Goal: Task Accomplishment & Management: Manage account settings

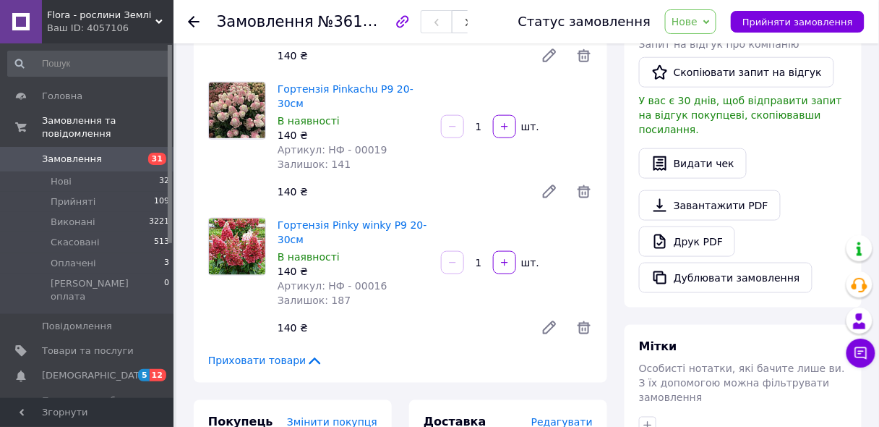
scroll to position [54, 0]
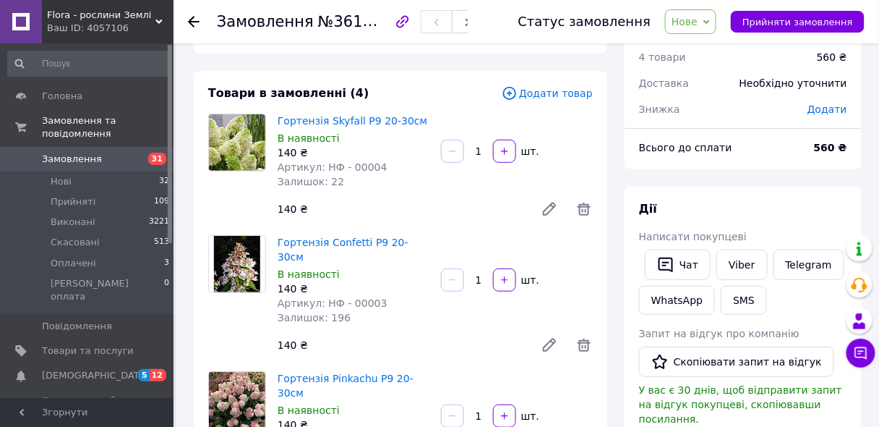
click at [93, 153] on span "Замовлення" at bounding box center [72, 159] width 60 height 13
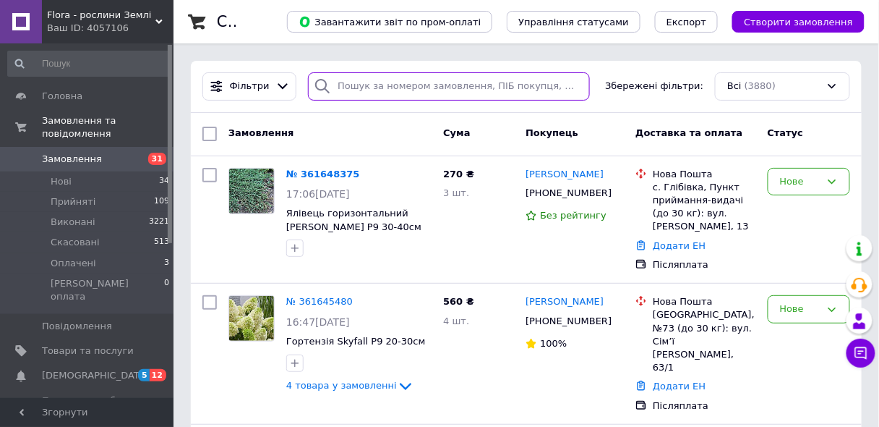
click at [367, 91] on input "search" at bounding box center [448, 86] width 281 height 28
paste input "Булах"
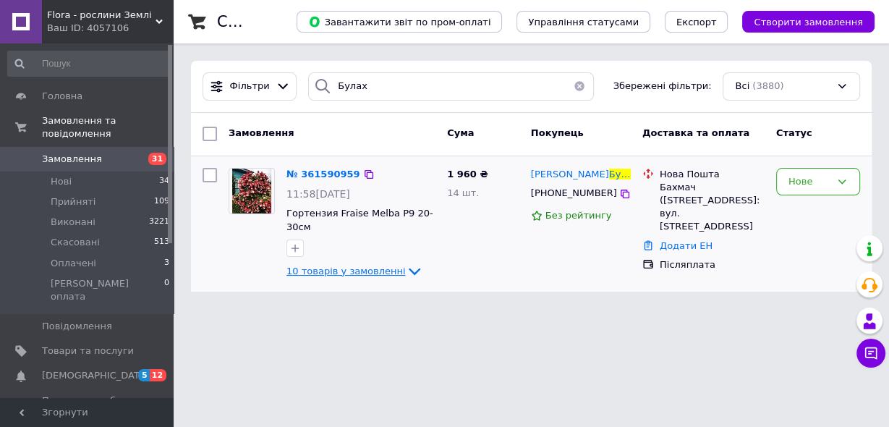
click at [406, 265] on icon at bounding box center [414, 270] width 17 height 17
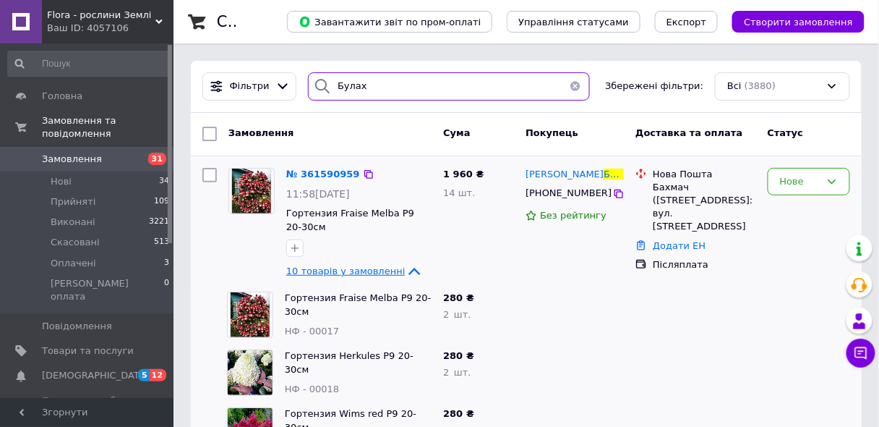
drag, startPoint x: 349, startPoint y: 90, endPoint x: 334, endPoint y: 90, distance: 15.2
click at [334, 90] on input "Булах" at bounding box center [448, 86] width 281 height 28
type input "Б"
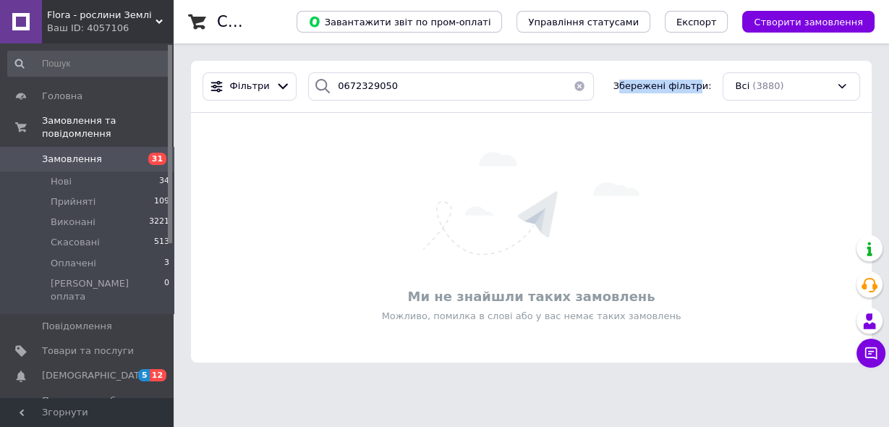
drag, startPoint x: 635, startPoint y: 85, endPoint x: 703, endPoint y: 90, distance: 68.9
click at [703, 90] on span "Збережені фільтри:" at bounding box center [662, 87] width 98 height 14
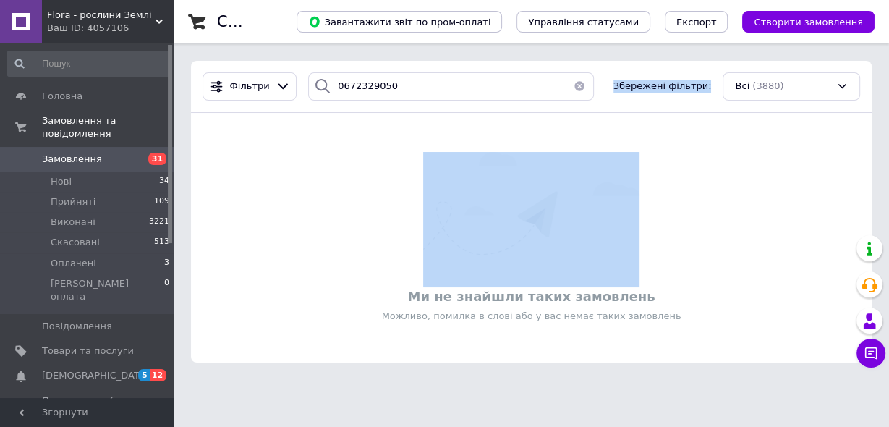
drag, startPoint x: 625, startPoint y: 84, endPoint x: 693, endPoint y: 129, distance: 81.8
click at [721, 138] on div "Фільтри 0672329050 Збережені фільтри: Всі (3880) Ми не знайшли таких замовлень …" at bounding box center [531, 211] width 680 height 301
drag, startPoint x: 683, startPoint y: 127, endPoint x: 659, endPoint y: 116, distance: 26.5
click at [683, 127] on div "Ми не знайшли таких замовлень Можливо, помилка в слові або у вас немає таких за…" at bounding box center [531, 237] width 680 height 221
click at [667, 81] on span "Збережені фільтри:" at bounding box center [662, 87] width 98 height 14
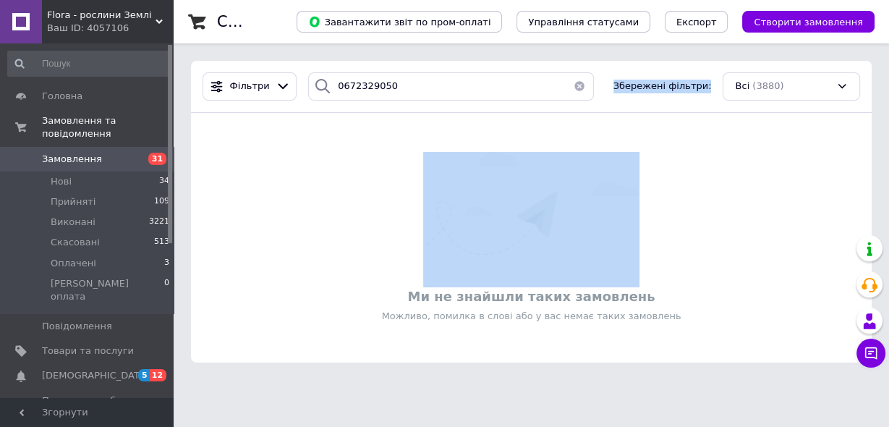
click at [660, 98] on div "Фільтри 0672329050 Збережені фільтри: Всі (3880)" at bounding box center [531, 87] width 680 height 52
click at [659, 89] on span "Збережені фільтри:" at bounding box center [662, 87] width 98 height 14
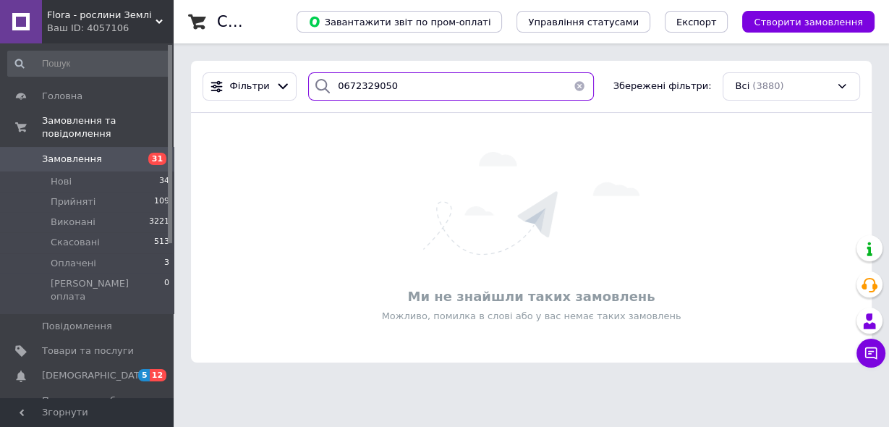
drag, startPoint x: 383, startPoint y: 93, endPoint x: 337, endPoint y: 96, distance: 46.4
click at [337, 96] on input "0672329050" at bounding box center [451, 86] width 286 height 28
type input "0"
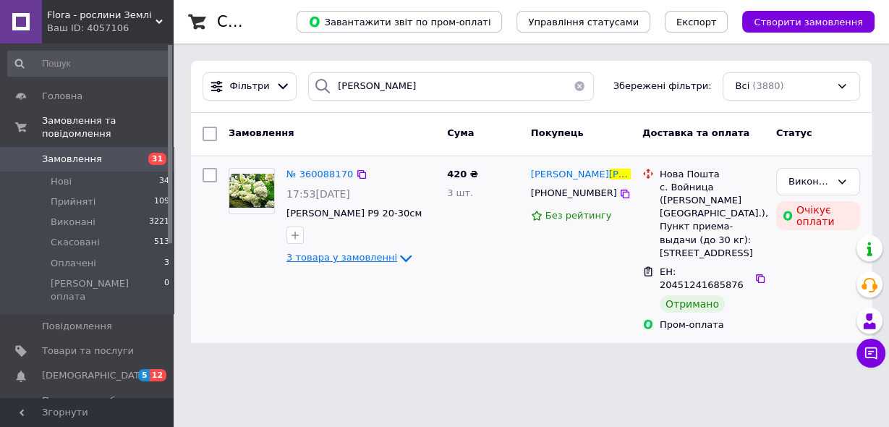
click at [378, 252] on span "3 товара у замовленні" at bounding box center [341, 257] width 111 height 11
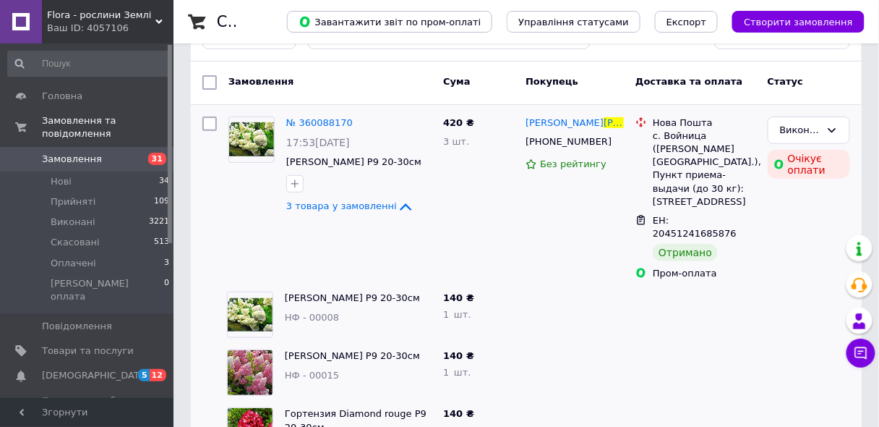
scroll to position [67, 0]
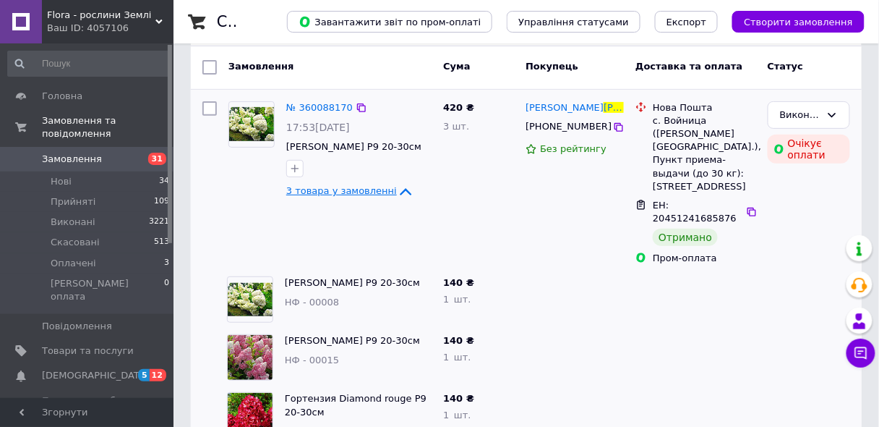
click at [375, 186] on span "3 товара у замовленні" at bounding box center [341, 191] width 111 height 11
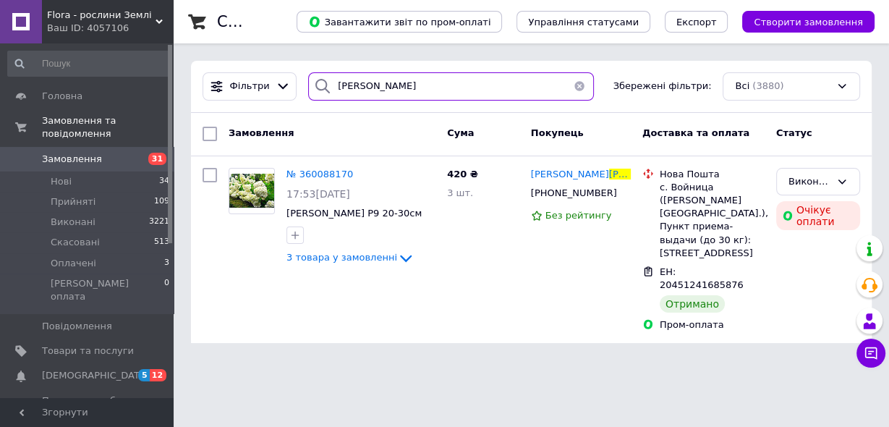
click at [341, 89] on input "[PERSON_NAME]" at bounding box center [451, 86] width 286 height 28
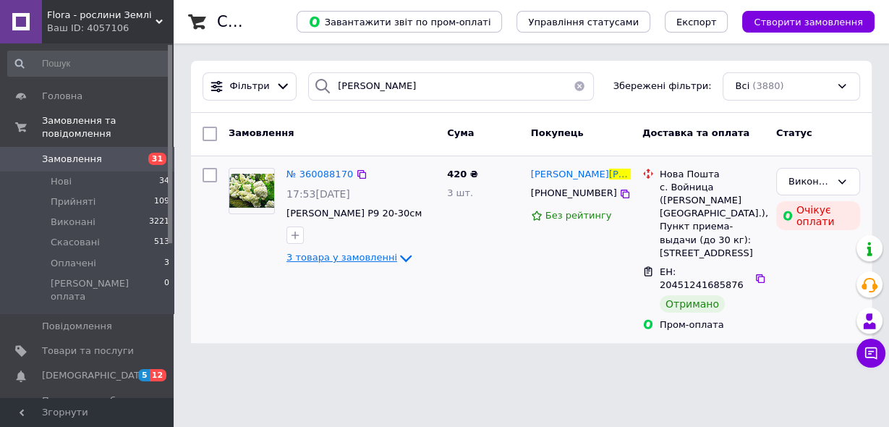
click at [365, 254] on span "3 товара у замовленні" at bounding box center [341, 257] width 111 height 11
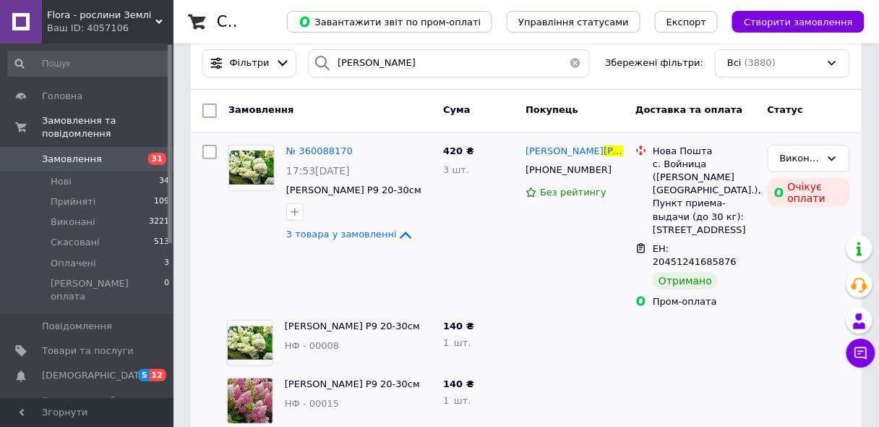
scroll to position [67, 0]
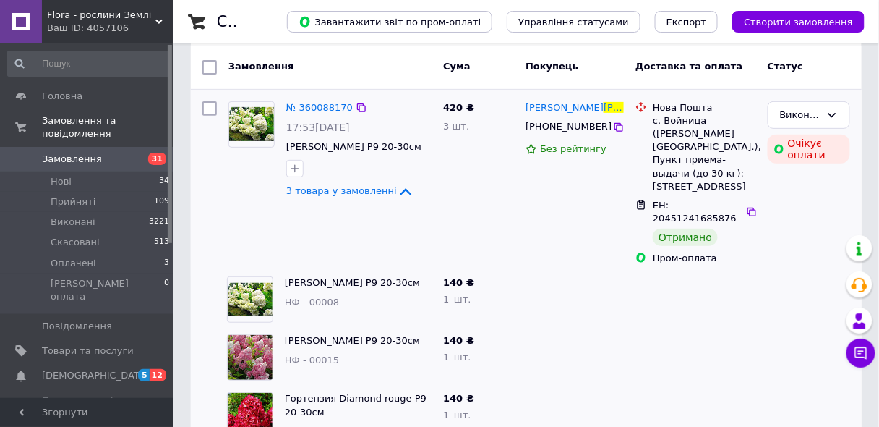
drag, startPoint x: 317, startPoint y: 127, endPoint x: 339, endPoint y: 129, distance: 22.5
click at [339, 129] on span "17:53[DATE]" at bounding box center [318, 127] width 64 height 12
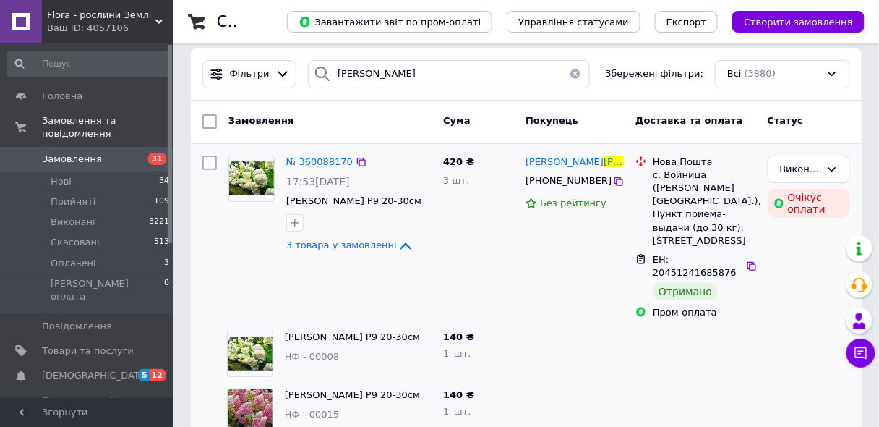
scroll to position [0, 0]
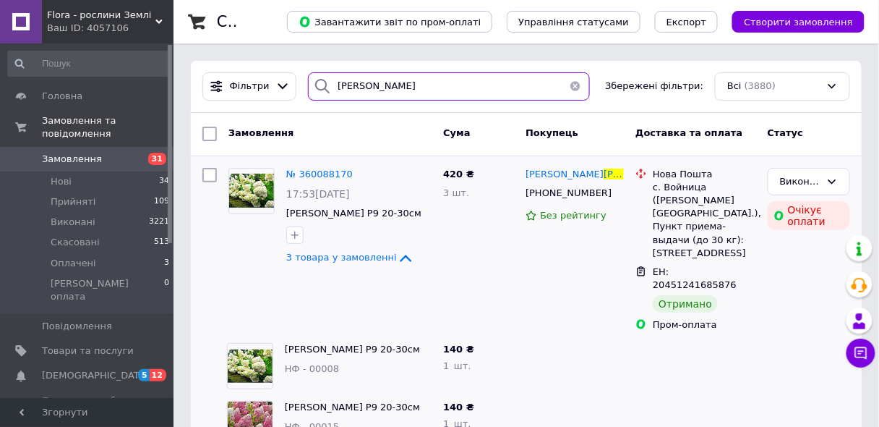
click at [343, 91] on input "[PERSON_NAME]" at bounding box center [448, 86] width 281 height 28
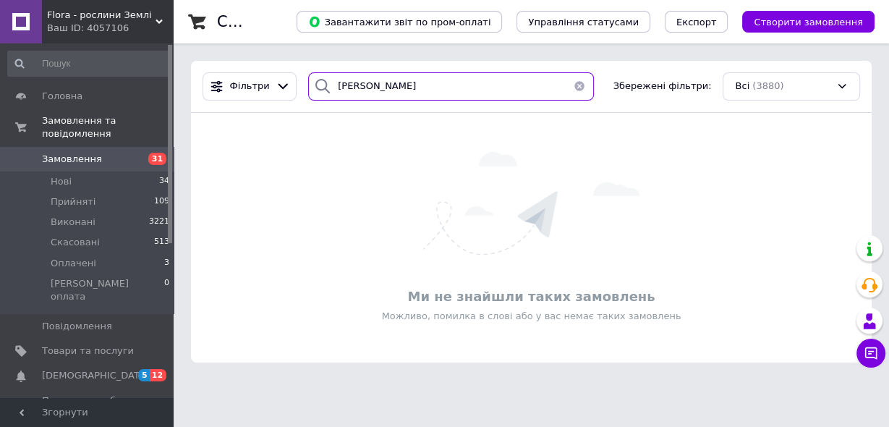
type input "[PERSON_NAME]"
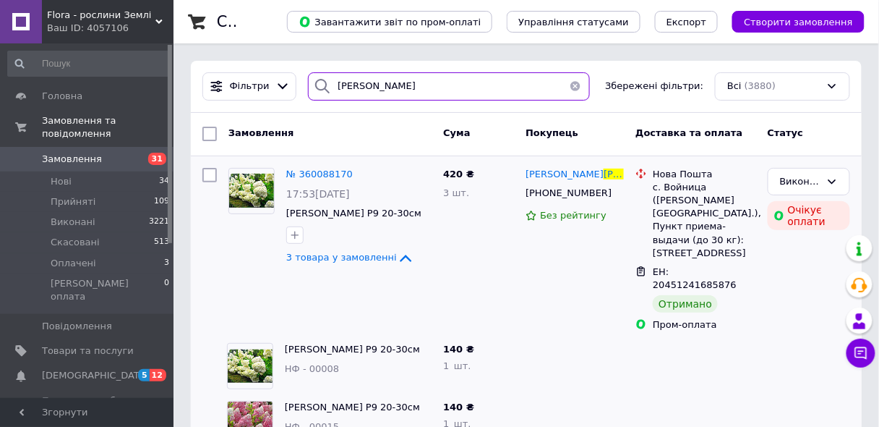
click at [359, 84] on input "[PERSON_NAME]" at bounding box center [448, 86] width 281 height 28
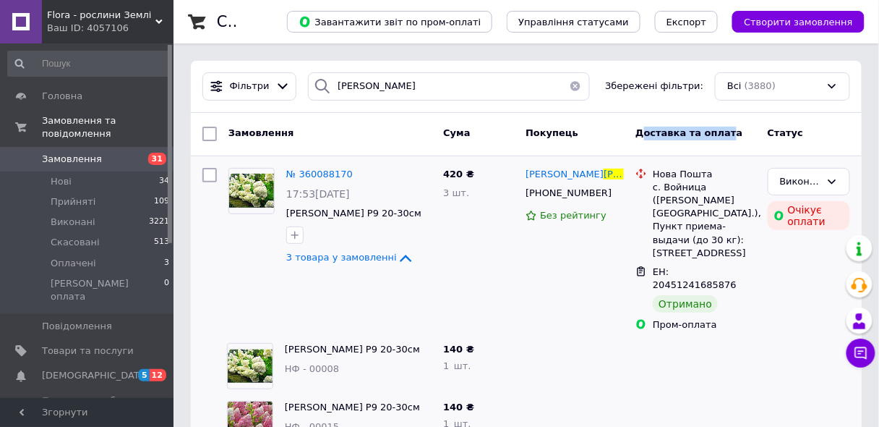
drag, startPoint x: 641, startPoint y: 129, endPoint x: 722, endPoint y: 139, distance: 80.9
click at [722, 139] on div "Доставка та оплата" at bounding box center [696, 134] width 132 height 26
click at [750, 140] on div "Доставка та оплата" at bounding box center [696, 134] width 132 height 26
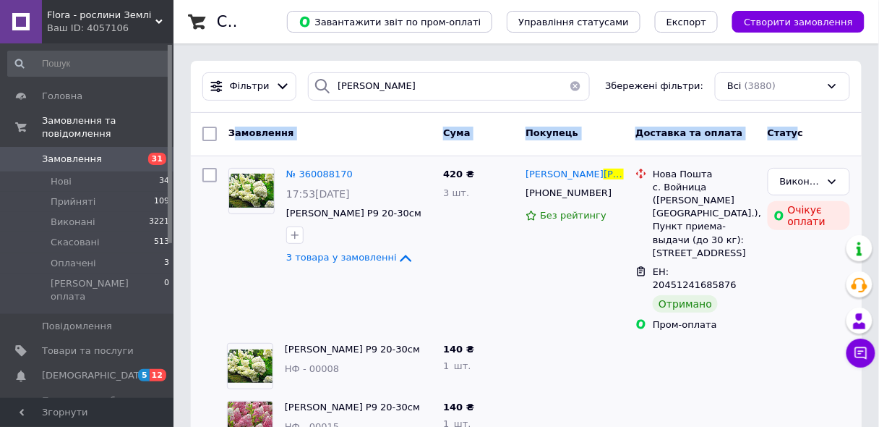
drag, startPoint x: 793, startPoint y: 134, endPoint x: 236, endPoint y: 143, distance: 557.5
click at [236, 143] on div "Замовлення Cума Покупець Доставка та оплата Статус" at bounding box center [526, 134] width 659 height 26
click at [293, 142] on div "Замовлення" at bounding box center [330, 134] width 215 height 26
click at [407, 134] on div "Замовлення" at bounding box center [330, 134] width 215 height 26
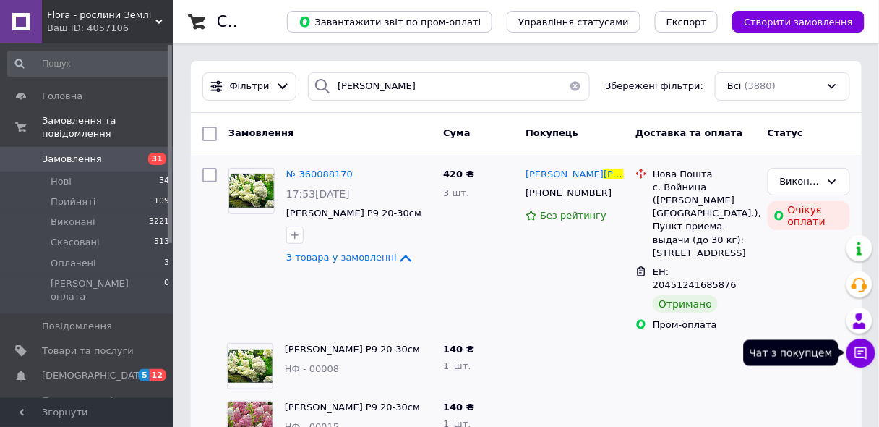
click at [865, 352] on icon at bounding box center [861, 353] width 14 height 14
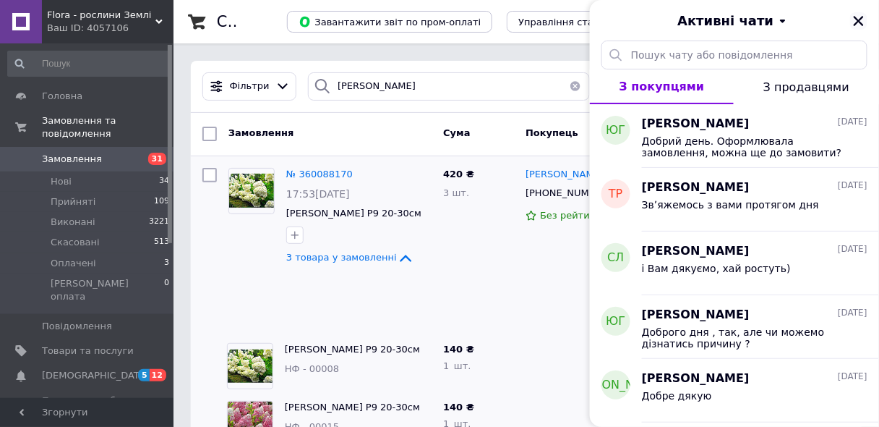
click at [856, 28] on button "Закрити" at bounding box center [858, 20] width 17 height 17
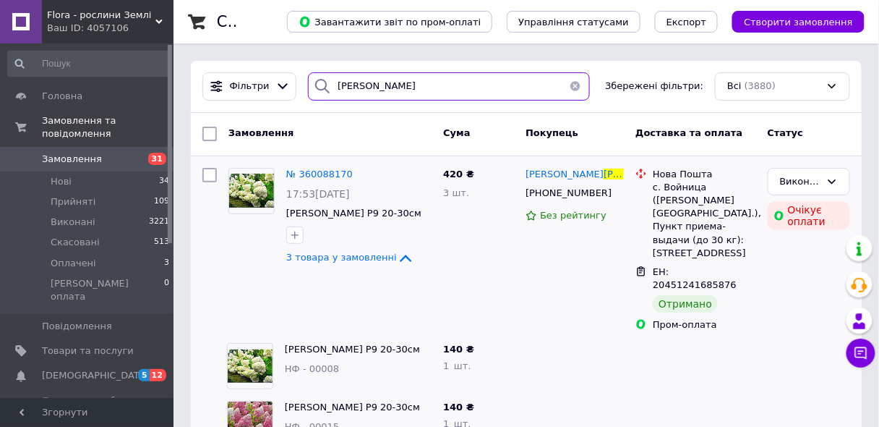
drag, startPoint x: 362, startPoint y: 83, endPoint x: 324, endPoint y: 82, distance: 38.3
click at [324, 84] on div "[PERSON_NAME]" at bounding box center [448, 86] width 281 height 28
paste input "[PHONE_NUMBER]"
type input "[PHONE_NUMBER]"
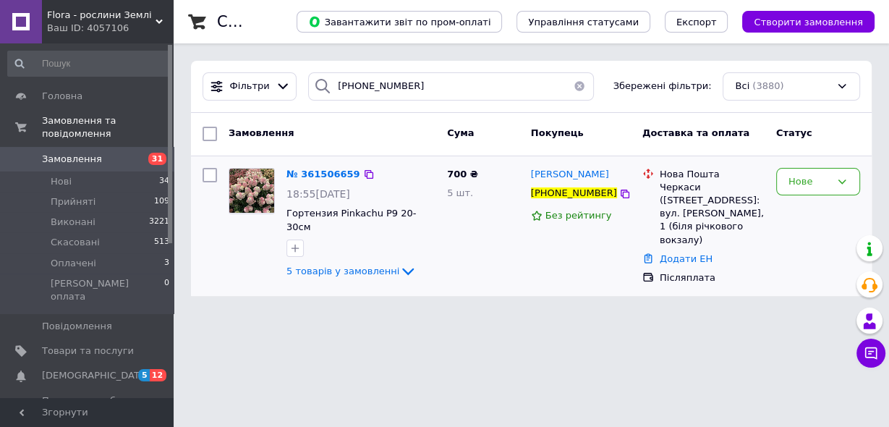
click at [672, 184] on div "Черкаси ([STREET_ADDRESS]: вул. [PERSON_NAME], 1 (біля річкового вокзалу)" at bounding box center [711, 214] width 105 height 66
copy div "Черкаси"
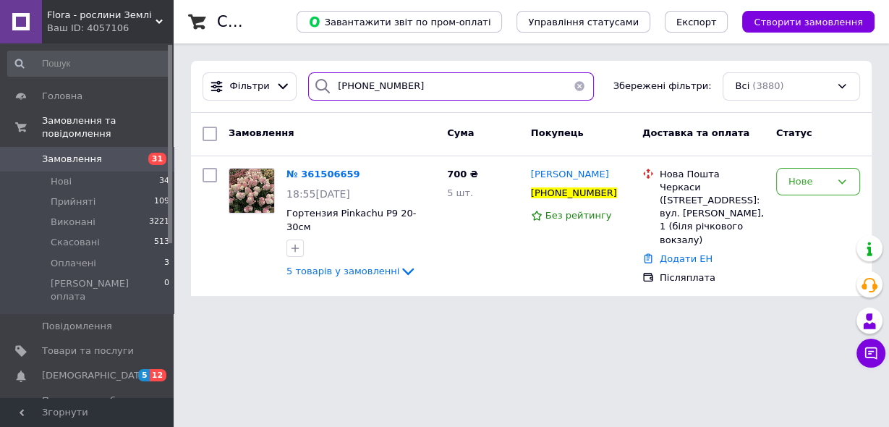
drag, startPoint x: 421, startPoint y: 86, endPoint x: 317, endPoint y: 98, distance: 104.8
click at [322, 98] on div "[PHONE_NUMBER]" at bounding box center [451, 86] width 286 height 28
type input "М"
paste input "[PHONE_NUMBER]"
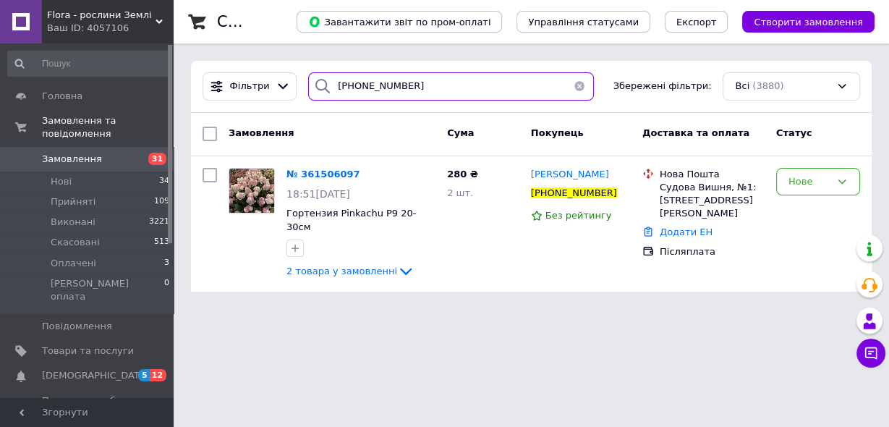
drag, startPoint x: 411, startPoint y: 89, endPoint x: 340, endPoint y: 94, distance: 71.0
click at [339, 96] on input "[PHONE_NUMBER]" at bounding box center [451, 86] width 286 height 28
type input "+"
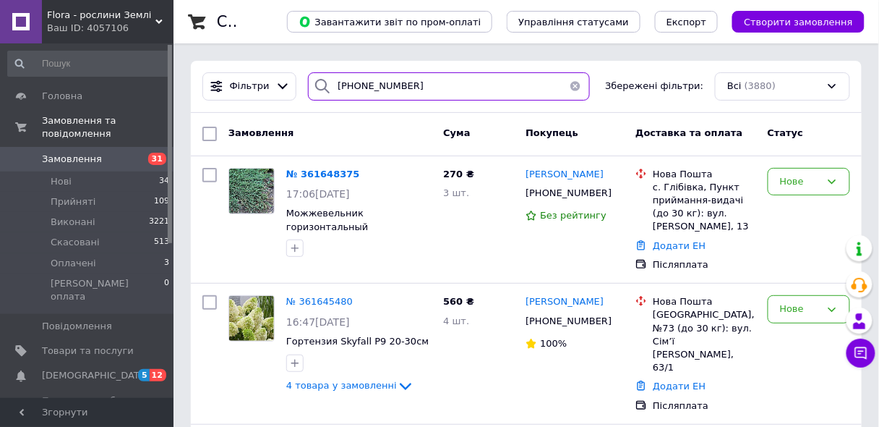
type input "[PHONE_NUMBER]"
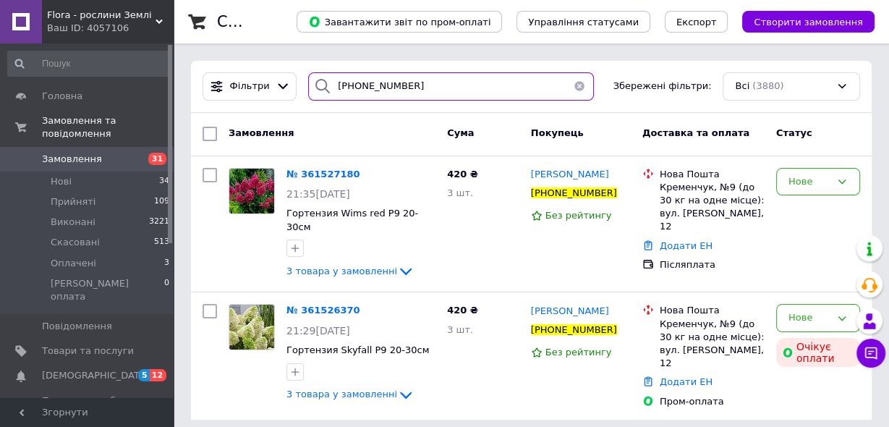
drag, startPoint x: 438, startPoint y: 86, endPoint x: 312, endPoint y: 93, distance: 126.0
click at [312, 93] on div "[PHONE_NUMBER]" at bounding box center [451, 86] width 286 height 28
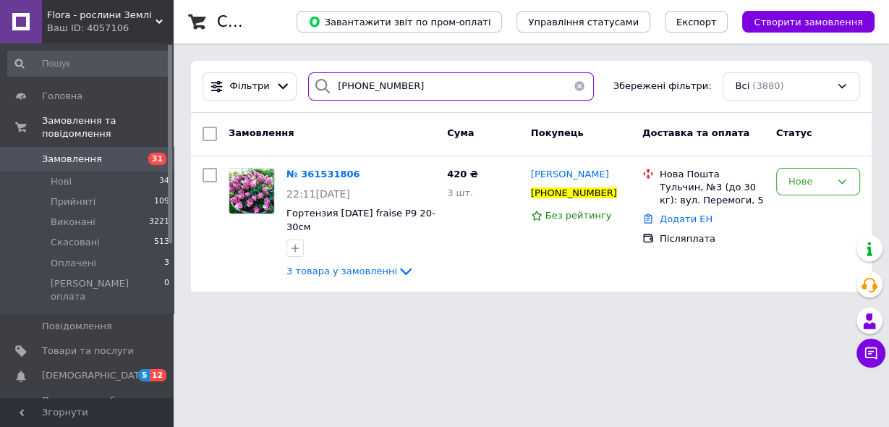
type input "[PHONE_NUMBER]"
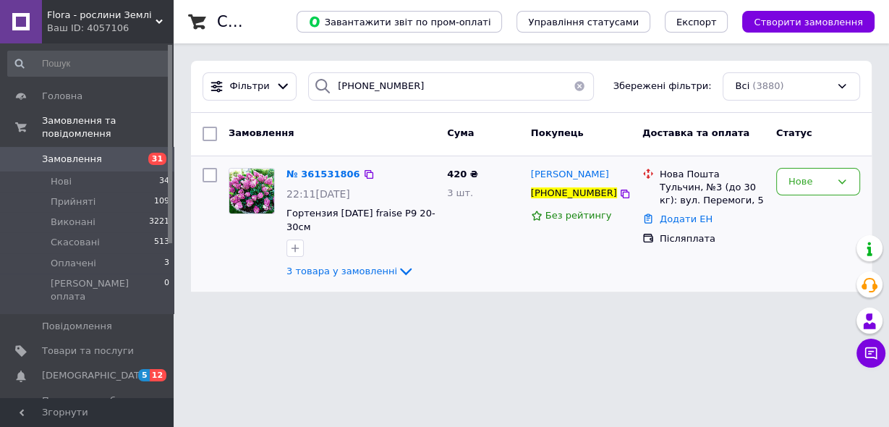
click at [672, 191] on div "Тульчин, №3 (до 30 кг): вул. Перемоги, 5" at bounding box center [711, 194] width 105 height 26
click at [672, 190] on div "Тульчин, №3 (до 30 кг): вул. Перемоги, 5" at bounding box center [711, 194] width 105 height 26
copy div "Тульчин"
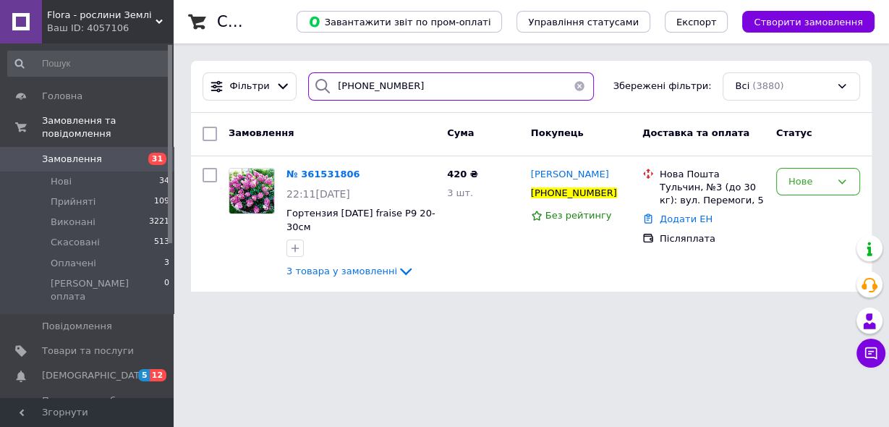
drag, startPoint x: 412, startPoint y: 87, endPoint x: 322, endPoint y: 78, distance: 90.1
click at [328, 87] on div "[PHONE_NUMBER]" at bounding box center [451, 86] width 286 height 28
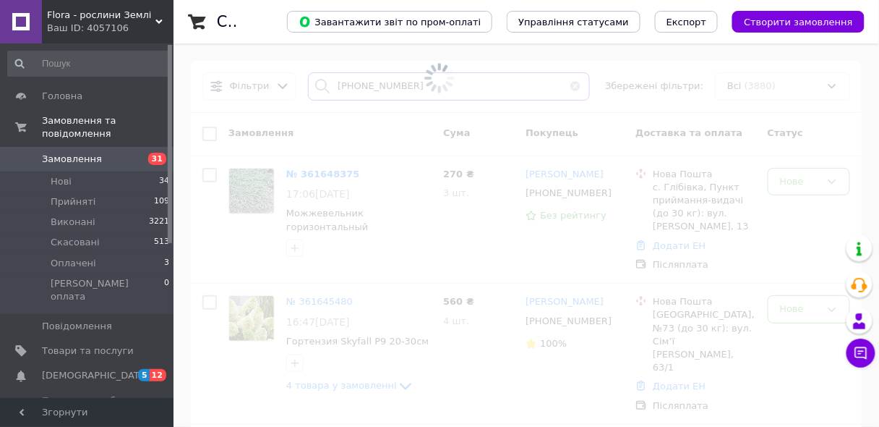
type input "[PHONE_NUMBER]"
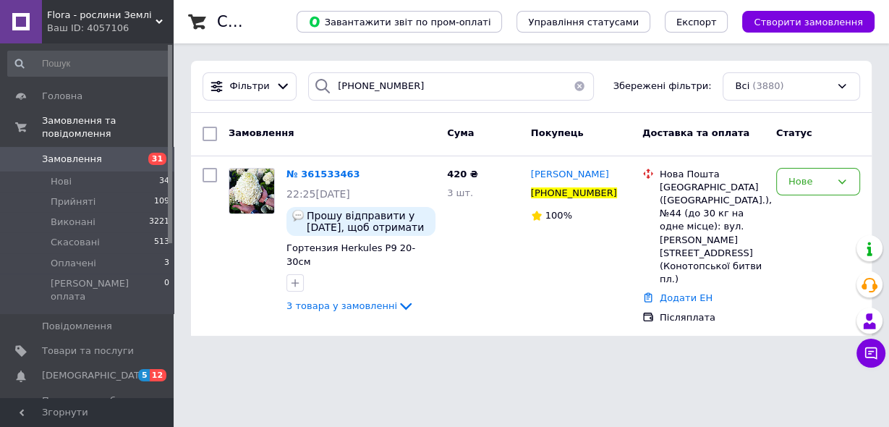
click at [459, 127] on span "Cума" at bounding box center [460, 132] width 27 height 11
click at [661, 187] on div "[GEOGRAPHIC_DATA] ([GEOGRAPHIC_DATA].), №44 (до 30 кг на одне місце): вул. [PER…" at bounding box center [711, 234] width 105 height 106
copy div "[GEOGRAPHIC_DATA]"
drag, startPoint x: 333, startPoint y: 89, endPoint x: 306, endPoint y: 87, distance: 26.8
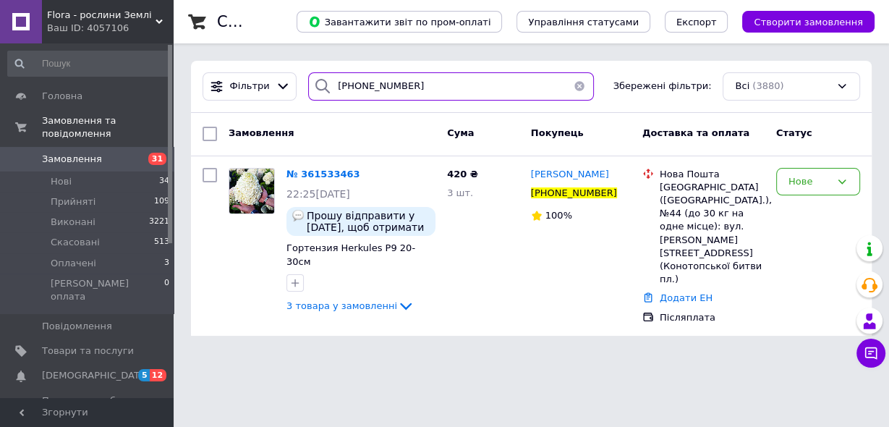
click at [312, 94] on div "[PHONE_NUMBER]" at bounding box center [451, 86] width 286 height 28
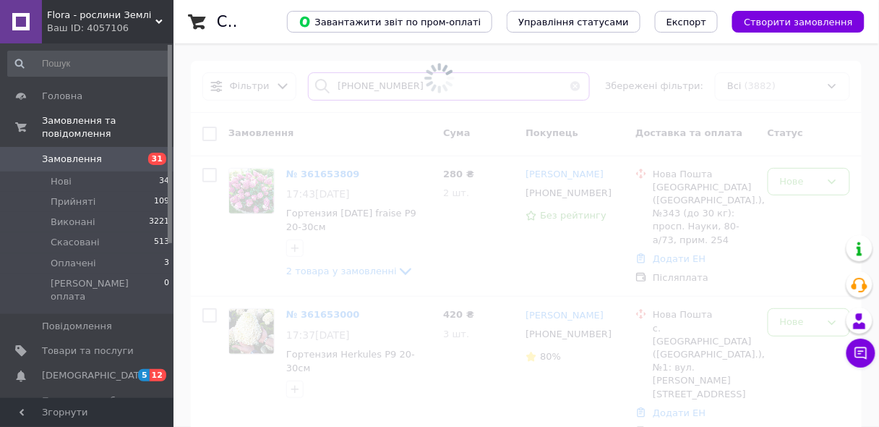
type input "[PHONE_NUMBER]"
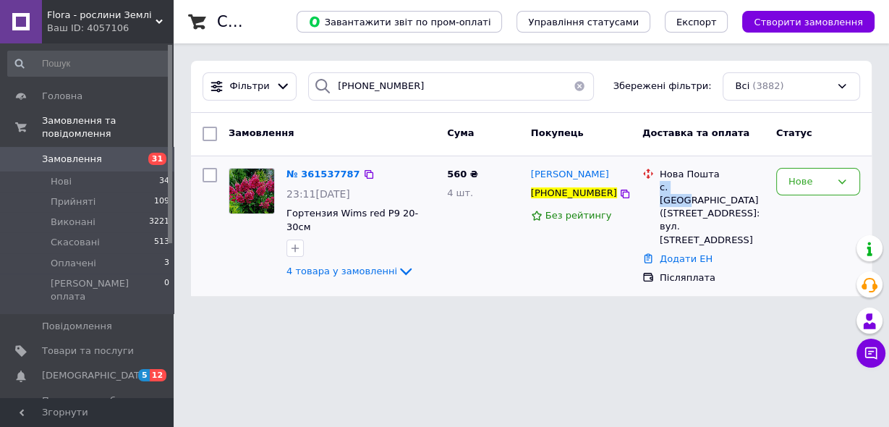
drag, startPoint x: 660, startPoint y: 185, endPoint x: 695, endPoint y: 185, distance: 34.7
click at [695, 185] on div "с. [GEOGRAPHIC_DATA] ([STREET_ADDRESS]: вул. [STREET_ADDRESS]" at bounding box center [711, 214] width 105 height 66
copy div "с. Верба"
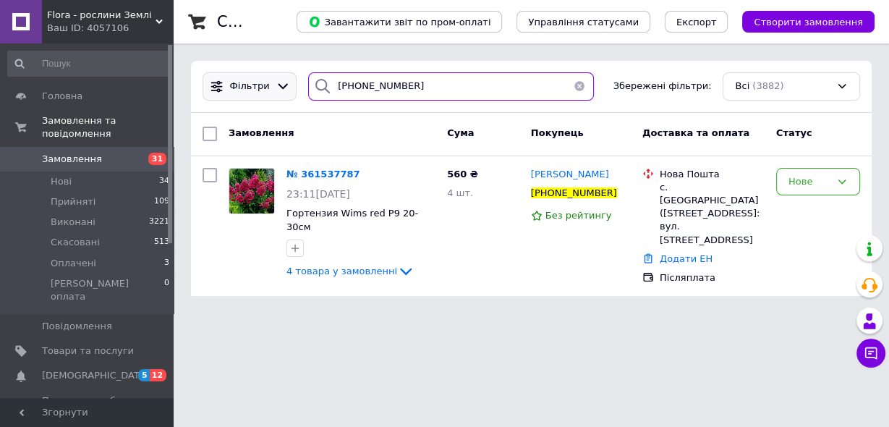
drag, startPoint x: 399, startPoint y: 80, endPoint x: 280, endPoint y: 73, distance: 119.5
click at [278, 75] on div "Фільтри [PHONE_NUMBER] Збережені фільтри: Всі (3882)" at bounding box center [531, 86] width 669 height 28
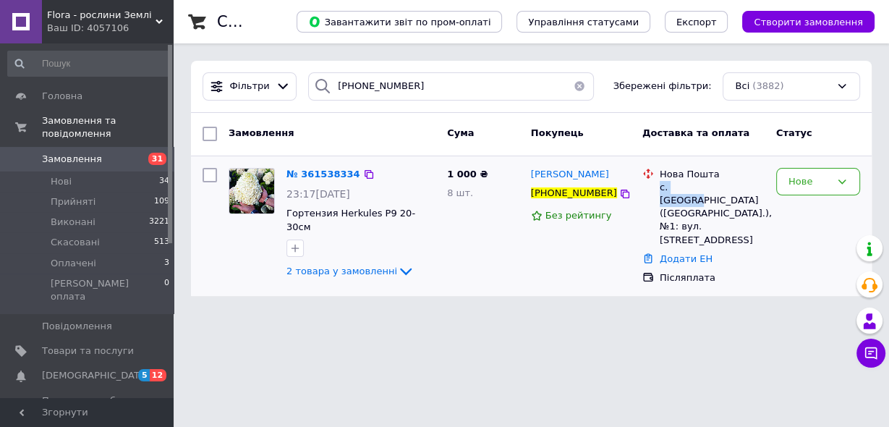
drag, startPoint x: 658, startPoint y: 189, endPoint x: 701, endPoint y: 187, distance: 43.4
click at [701, 187] on div "Нова Пошта с. [GEOGRAPHIC_DATA] ([GEOGRAPHIC_DATA].), №1: вул. [STREET_ADDRESS]" at bounding box center [711, 207] width 111 height 79
copy div "с. Вузлове"
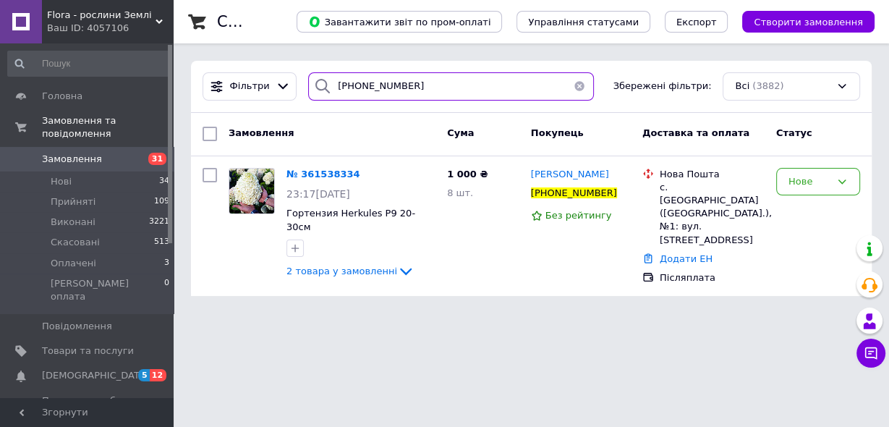
drag, startPoint x: 422, startPoint y: 94, endPoint x: 330, endPoint y: 94, distance: 92.5
click at [343, 95] on input "[PHONE_NUMBER]" at bounding box center [451, 86] width 286 height 28
type input "+"
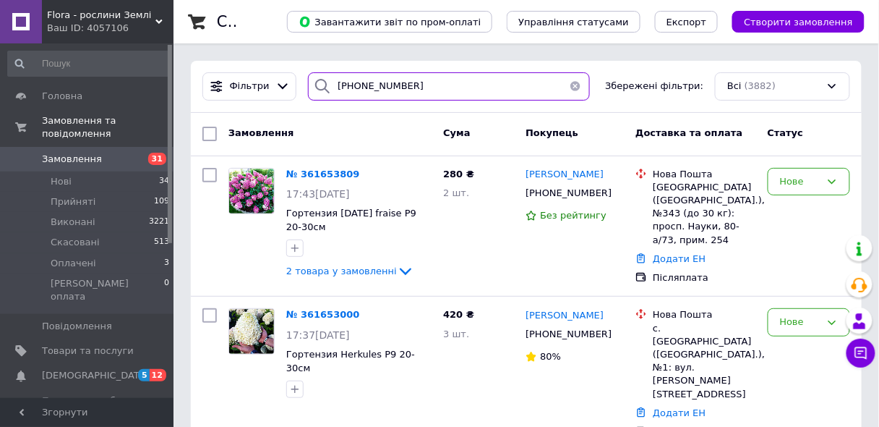
type input "[PHONE_NUMBER]"
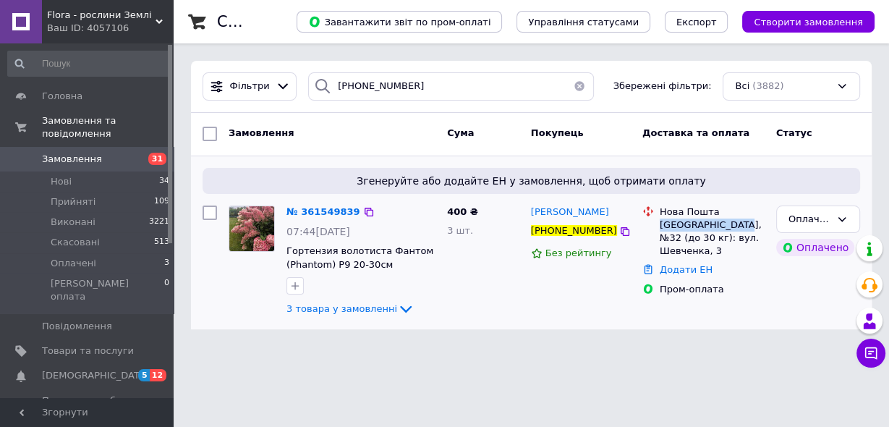
drag, startPoint x: 658, startPoint y: 224, endPoint x: 734, endPoint y: 229, distance: 76.1
click at [734, 229] on div "Нова Пошта [GEOGRAPHIC_DATA], №32 (до 30 кг): вул. Шевченка, 3" at bounding box center [711, 231] width 111 height 53
copy div "[GEOGRAPHIC_DATA]"
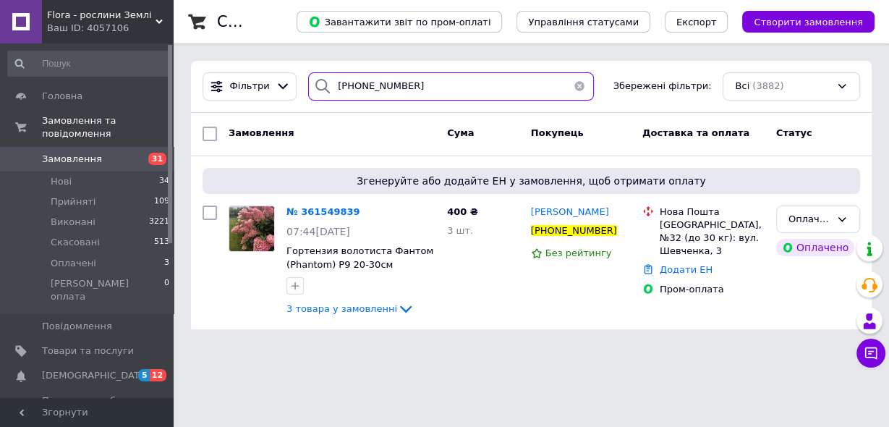
drag, startPoint x: 391, startPoint y: 91, endPoint x: 319, endPoint y: 98, distance: 72.6
click at [319, 98] on div "[PHONE_NUMBER]" at bounding box center [451, 86] width 286 height 28
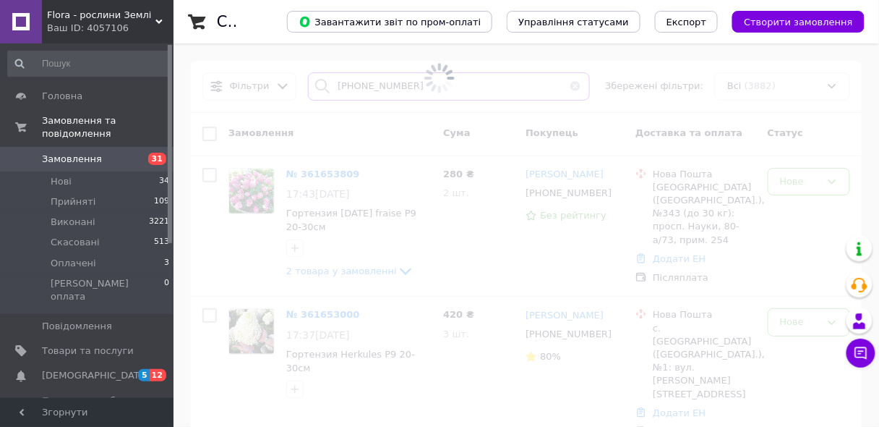
type input "[PHONE_NUMBER]"
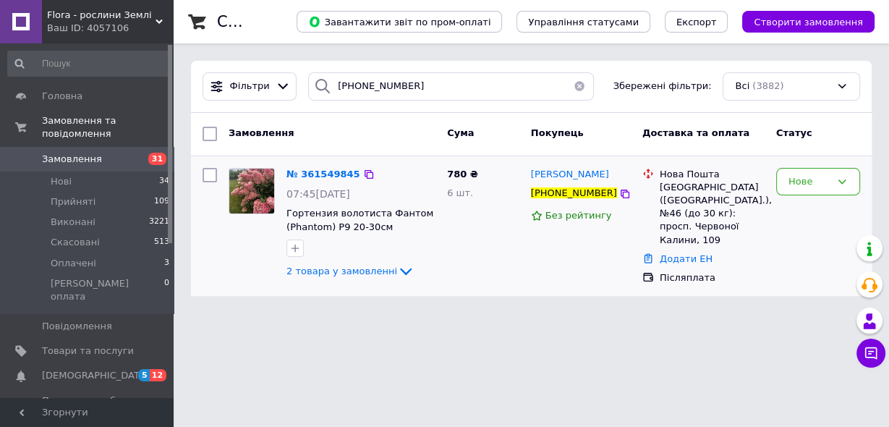
click at [672, 185] on div "[GEOGRAPHIC_DATA] ([GEOGRAPHIC_DATA].), №46 (до 30 кг): просп. Червоної Калини,…" at bounding box center [711, 214] width 105 height 66
copy div "[GEOGRAPHIC_DATA]"
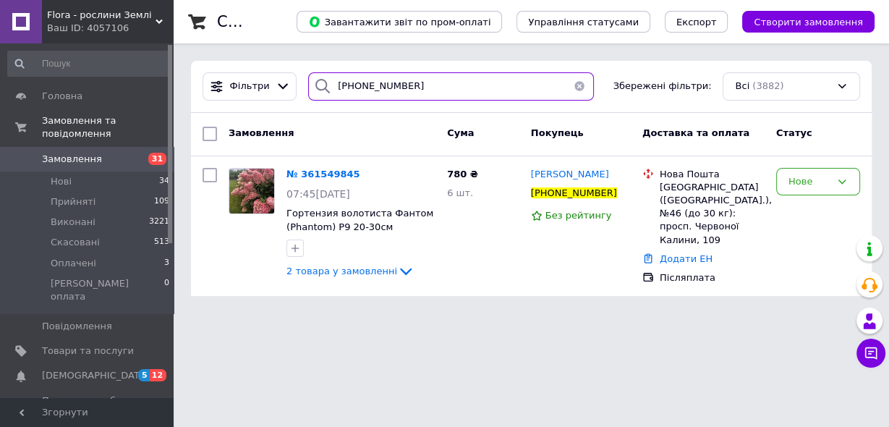
drag, startPoint x: 414, startPoint y: 90, endPoint x: 309, endPoint y: 108, distance: 105.7
click at [309, 108] on div "Фільтри [PHONE_NUMBER] Збережені фільтри: Всі (3882)" at bounding box center [531, 87] width 680 height 52
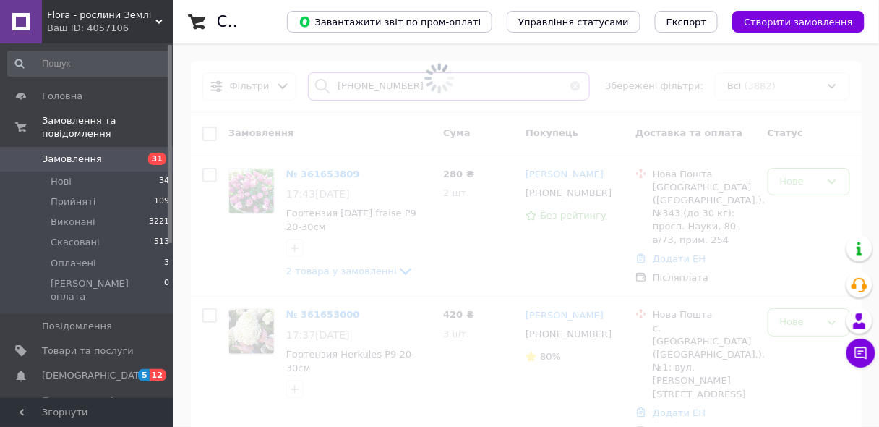
type input "[PHONE_NUMBER]"
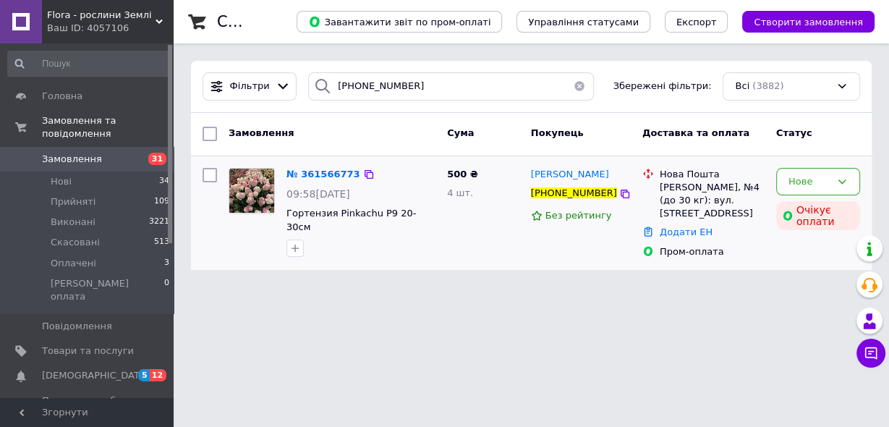
click at [669, 184] on div "[PERSON_NAME], №4 (до 30 кг): вул. [STREET_ADDRESS]" at bounding box center [711, 201] width 105 height 40
copy div "[PERSON_NAME]"
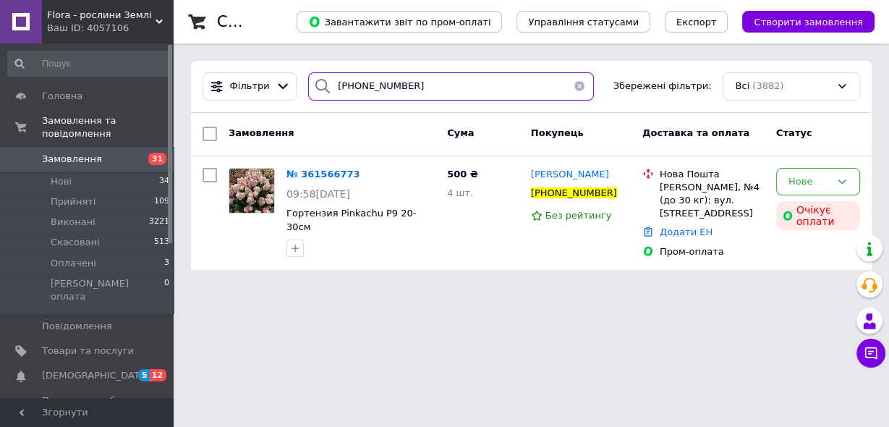
drag, startPoint x: 409, startPoint y: 86, endPoint x: 297, endPoint y: 70, distance: 113.2
click at [302, 74] on div "[PHONE_NUMBER]" at bounding box center [450, 86] width 297 height 28
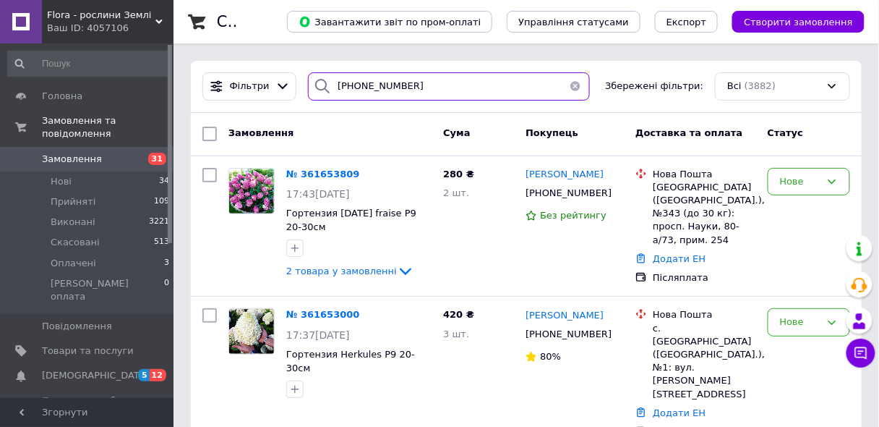
type input "[PHONE_NUMBER]"
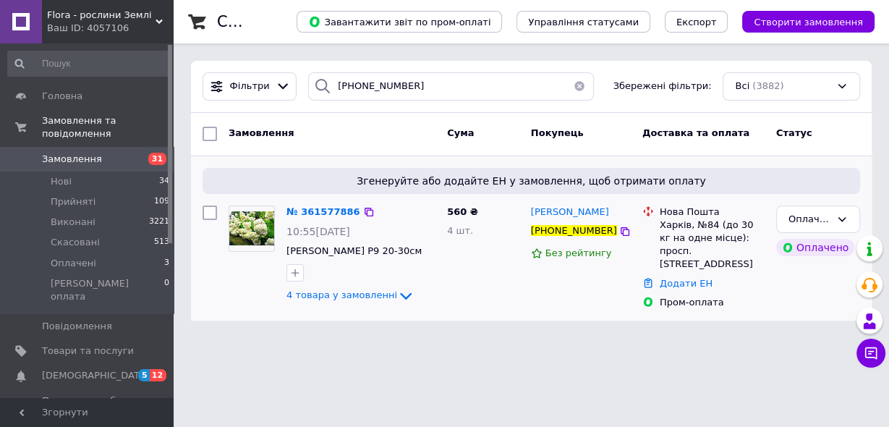
click at [668, 225] on div "Харків, №84 (до 30 кг на одне місце): просп. [STREET_ADDRESS]" at bounding box center [711, 244] width 105 height 53
copy div "Харків"
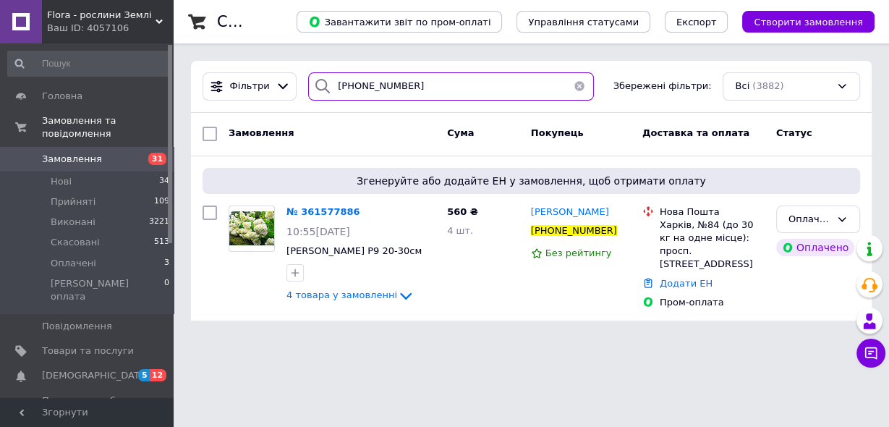
drag, startPoint x: 422, startPoint y: 82, endPoint x: 321, endPoint y: 100, distance: 103.0
click at [321, 101] on div "Фільтри [PHONE_NUMBER] Збережені фільтри: Всі (3882)" at bounding box center [531, 87] width 680 height 52
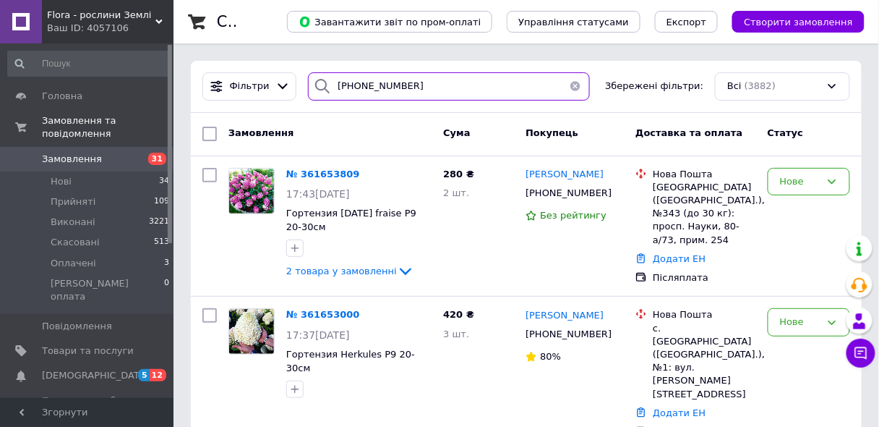
type input "[PHONE_NUMBER]"
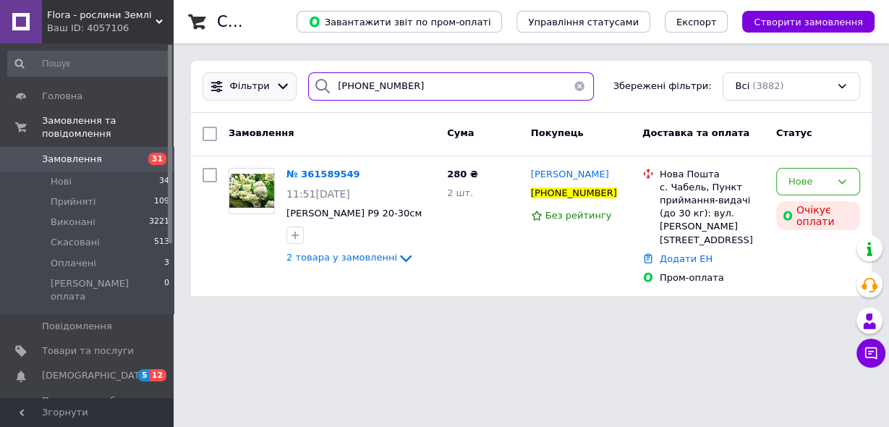
drag, startPoint x: 317, startPoint y: 85, endPoint x: 241, endPoint y: 87, distance: 76.0
click at [262, 87] on div "Фільтри [PHONE_NUMBER] Збережені фільтри: Всі (3882)" at bounding box center [531, 86] width 669 height 28
paste input "[PHONE_NUMBER]"
type input "[PHONE_NUMBER]"
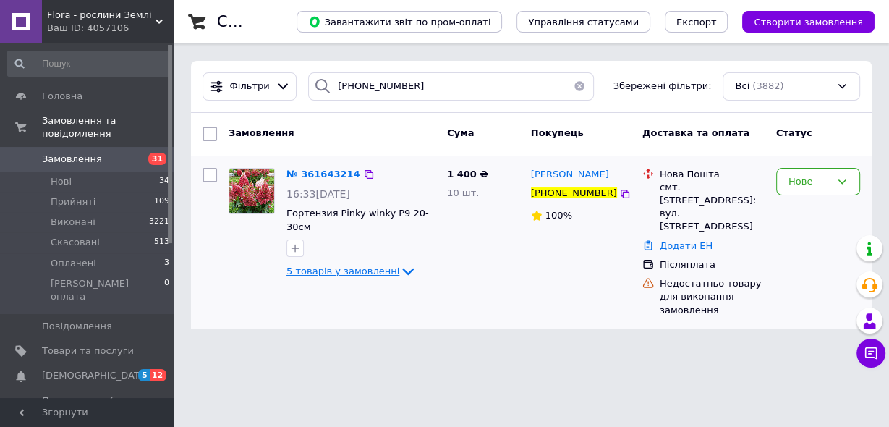
click at [376, 265] on span "5 товарів у замовленні" at bounding box center [342, 270] width 113 height 11
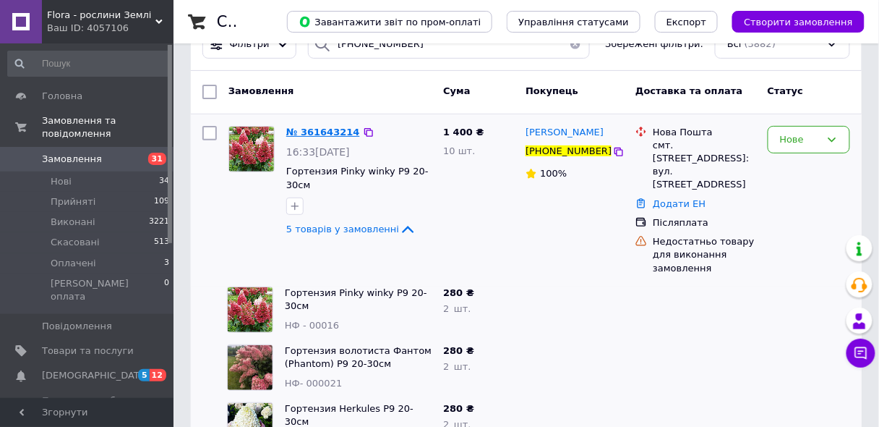
scroll to position [8, 0]
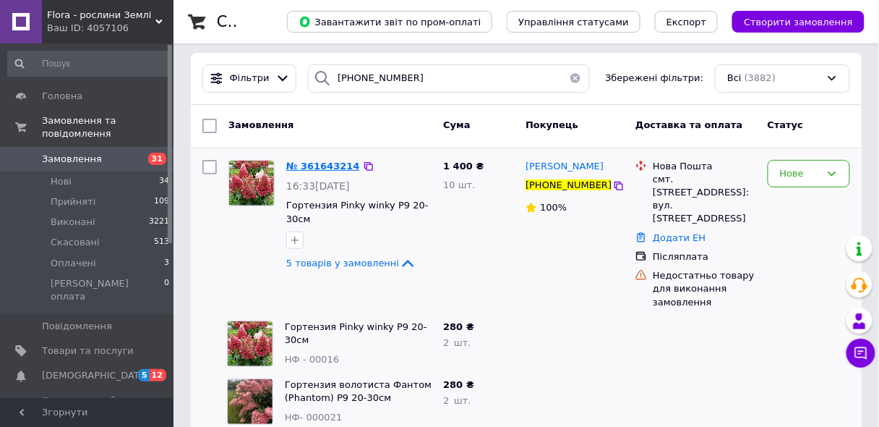
click at [333, 161] on span "№ 361643214" at bounding box center [323, 166] width 74 height 11
